Goal: Check status: Check status

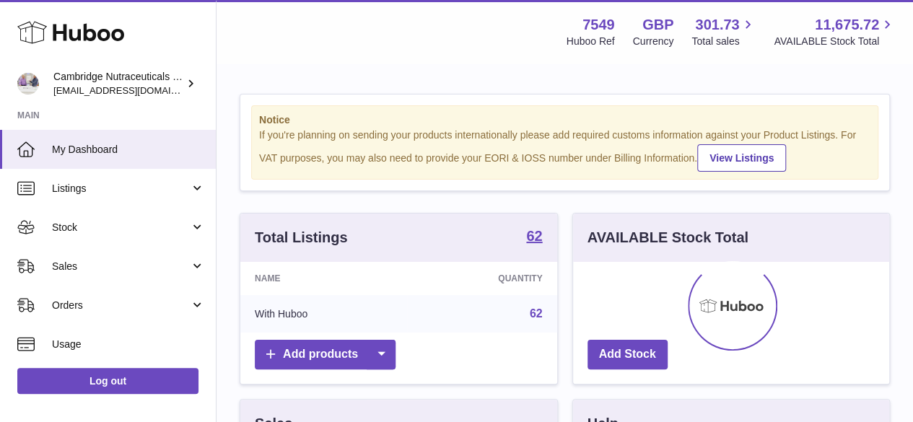
scroll to position [225, 316]
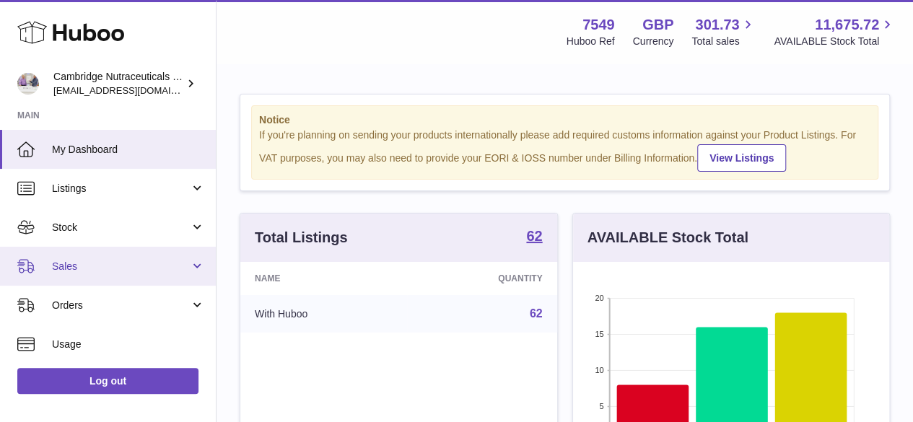
click at [93, 264] on span "Sales" at bounding box center [121, 267] width 138 height 14
click at [77, 268] on span "Sales" at bounding box center [121, 267] width 138 height 14
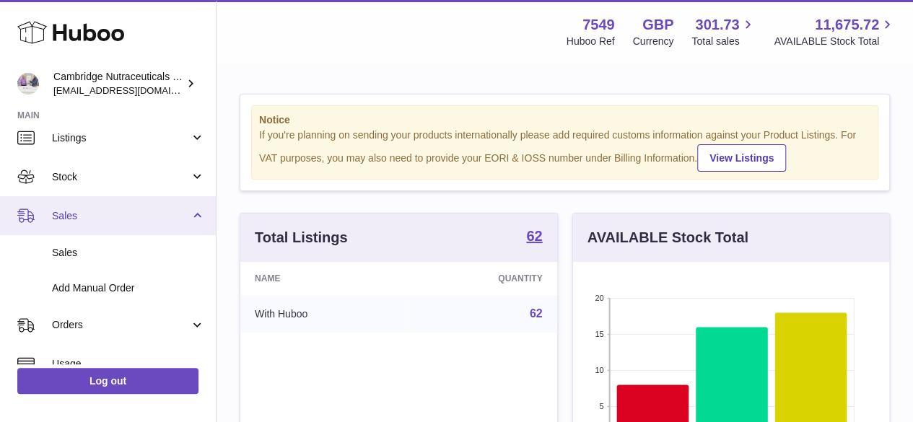
scroll to position [72, 0]
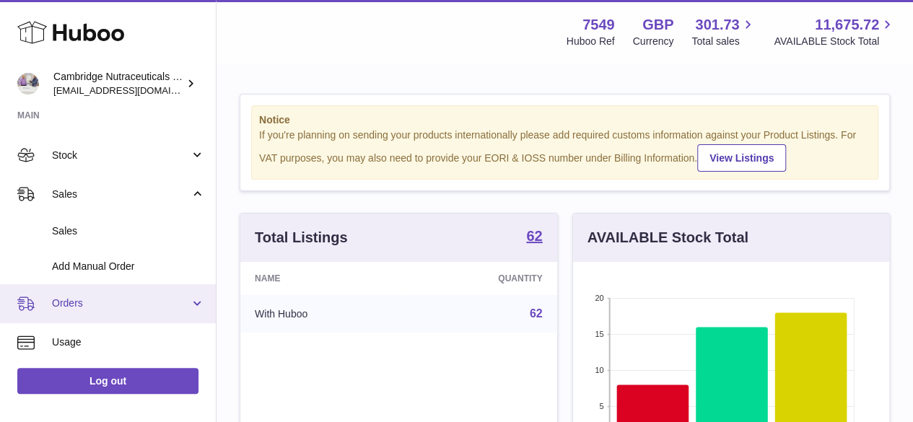
click at [78, 294] on link "Orders" at bounding box center [108, 303] width 216 height 39
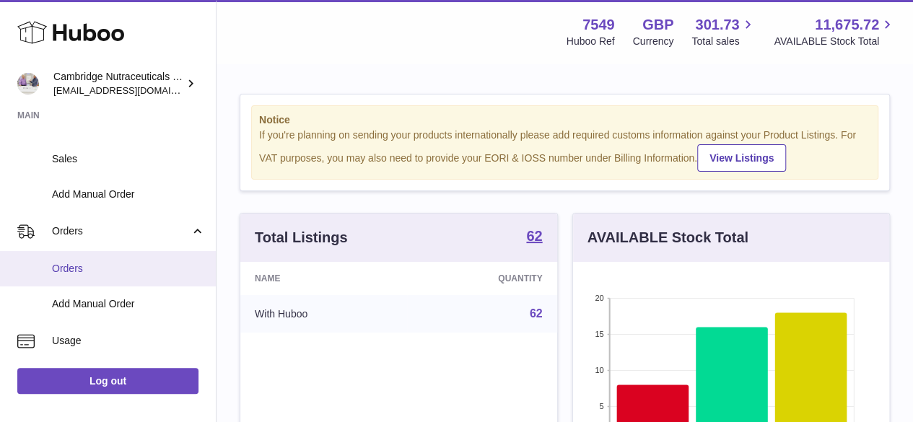
click at [81, 264] on span "Orders" at bounding box center [128, 269] width 153 height 14
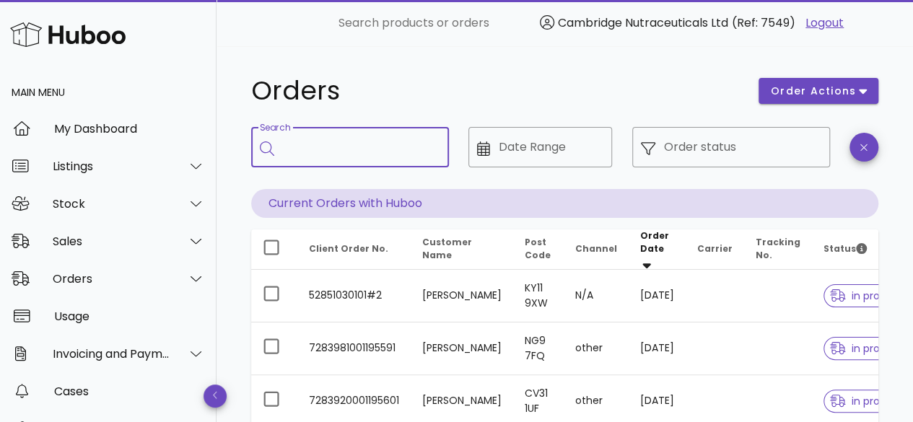
click at [300, 154] on input "Search" at bounding box center [360, 147] width 154 height 23
type input "********"
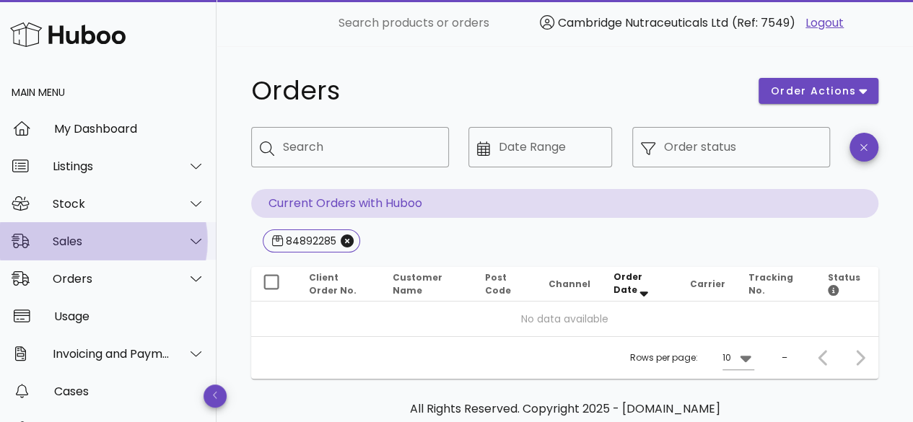
click at [187, 239] on div at bounding box center [196, 240] width 18 height 13
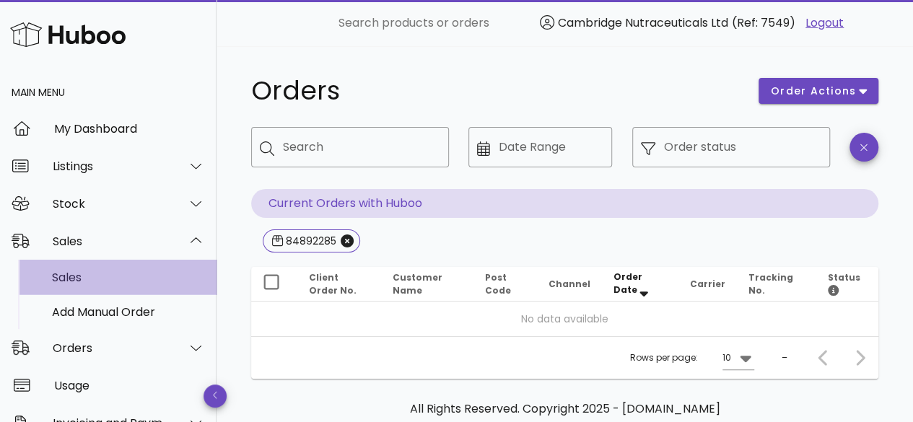
click at [129, 268] on div "Sales" at bounding box center [128, 277] width 153 height 31
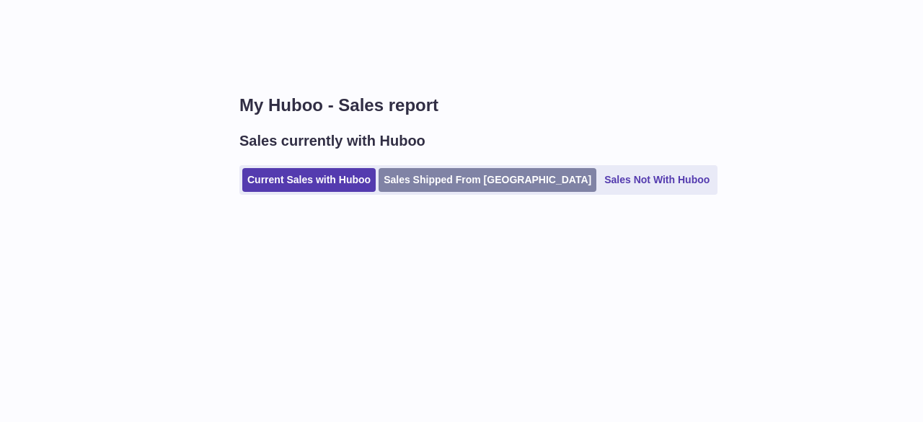
click at [430, 190] on link "Sales Shipped From [GEOGRAPHIC_DATA]" at bounding box center [488, 180] width 218 height 24
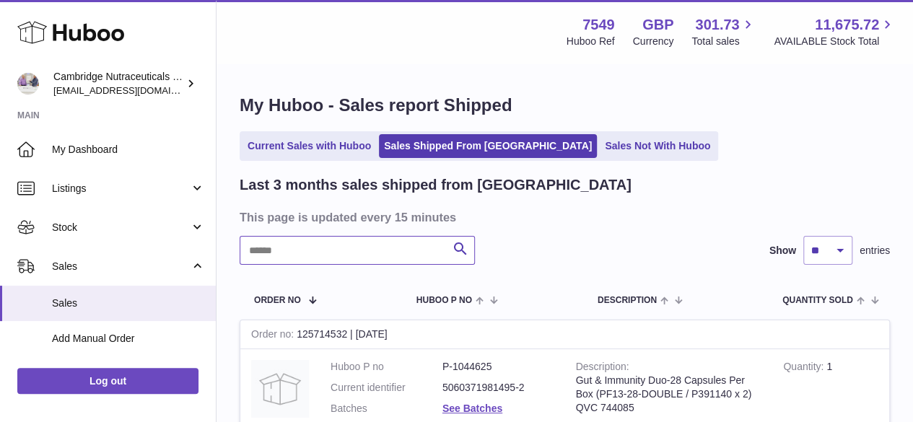
click at [327, 242] on input "text" at bounding box center [357, 250] width 235 height 29
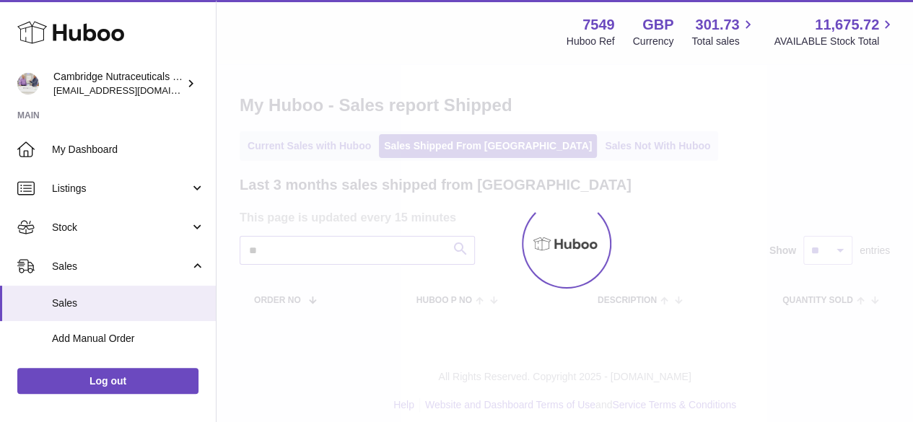
type input "*"
